Goal: Transaction & Acquisition: Book appointment/travel/reservation

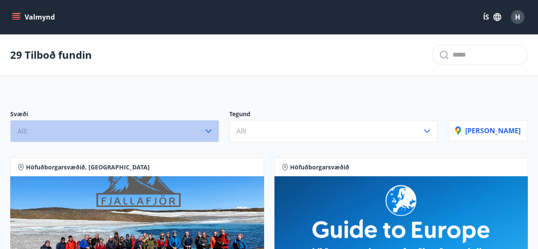
click at [211, 131] on icon "button" at bounding box center [208, 130] width 6 height 3
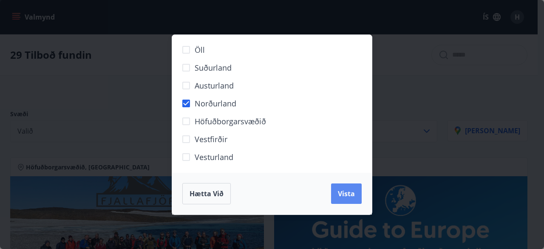
click at [335, 193] on button "Vista" at bounding box center [346, 193] width 31 height 20
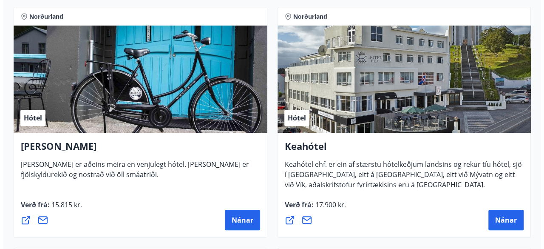
scroll to position [205, 0]
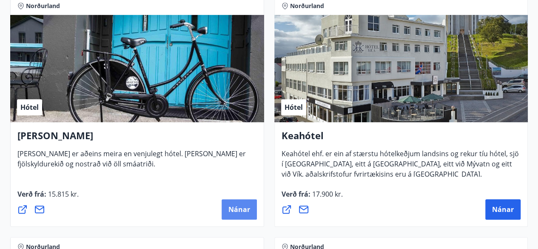
click at [239, 216] on button "Nánar" at bounding box center [239, 209] width 35 height 20
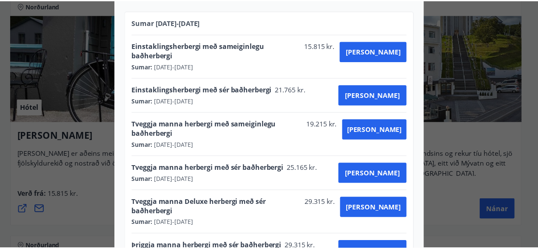
scroll to position [0, 0]
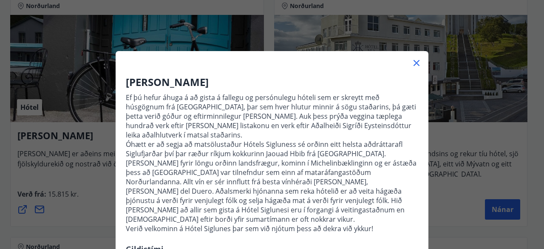
click at [81, 217] on div "Hótel Siglunes Ef þú hefur áhuga á að gista á fallegu og persónulegu hóteli sem…" at bounding box center [272, 124] width 544 height 249
click at [414, 62] on icon at bounding box center [417, 63] width 6 height 6
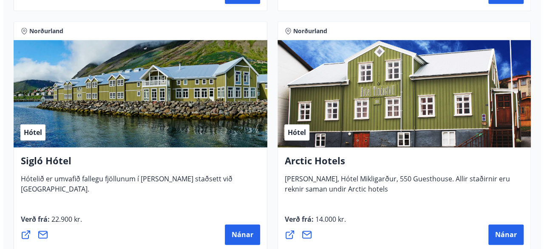
scroll to position [429, 0]
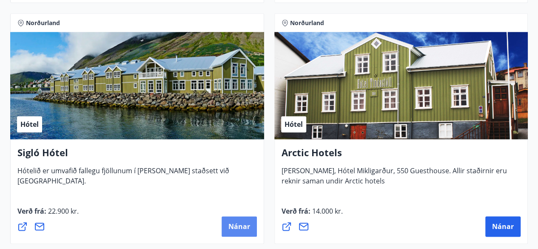
click at [238, 229] on span "Nánar" at bounding box center [239, 226] width 22 height 9
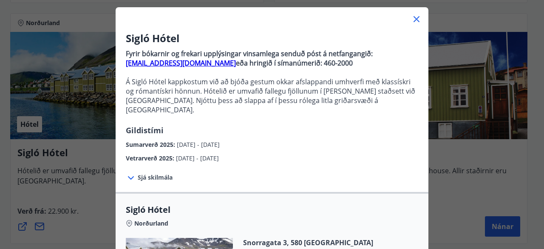
scroll to position [50, 0]
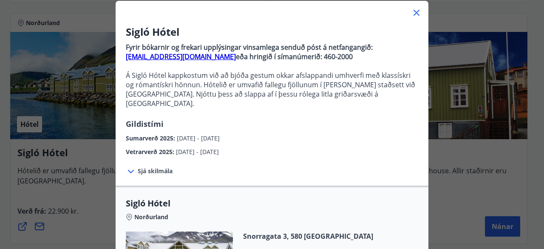
click at [128, 166] on icon at bounding box center [131, 171] width 10 height 10
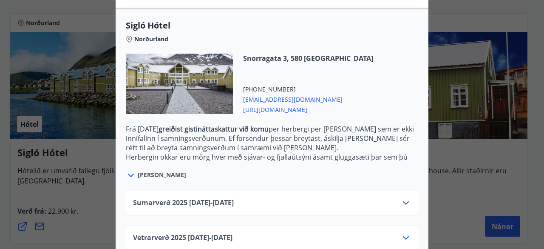
scroll to position [319, 0]
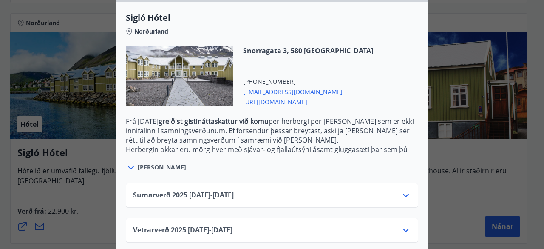
click at [403, 225] on icon at bounding box center [406, 230] width 10 height 10
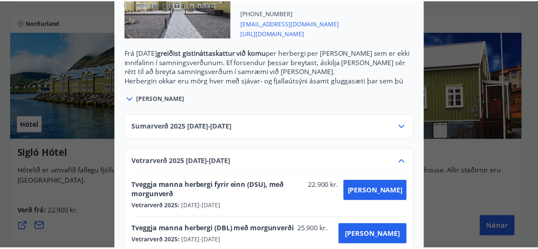
scroll to position [0, 0]
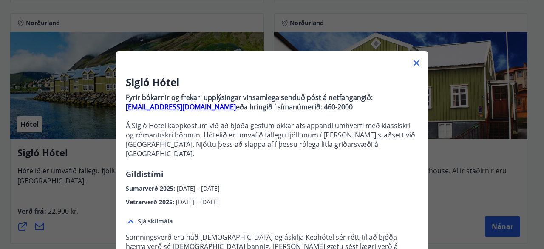
click at [536, 26] on div "Sigló Hótel Fyrir bókarnir og frekari upplýsingar vinsamlega senduð póst á netf…" at bounding box center [272, 124] width 544 height 249
click at [413, 65] on icon at bounding box center [417, 63] width 10 height 10
